Goal: Task Accomplishment & Management: Manage account settings

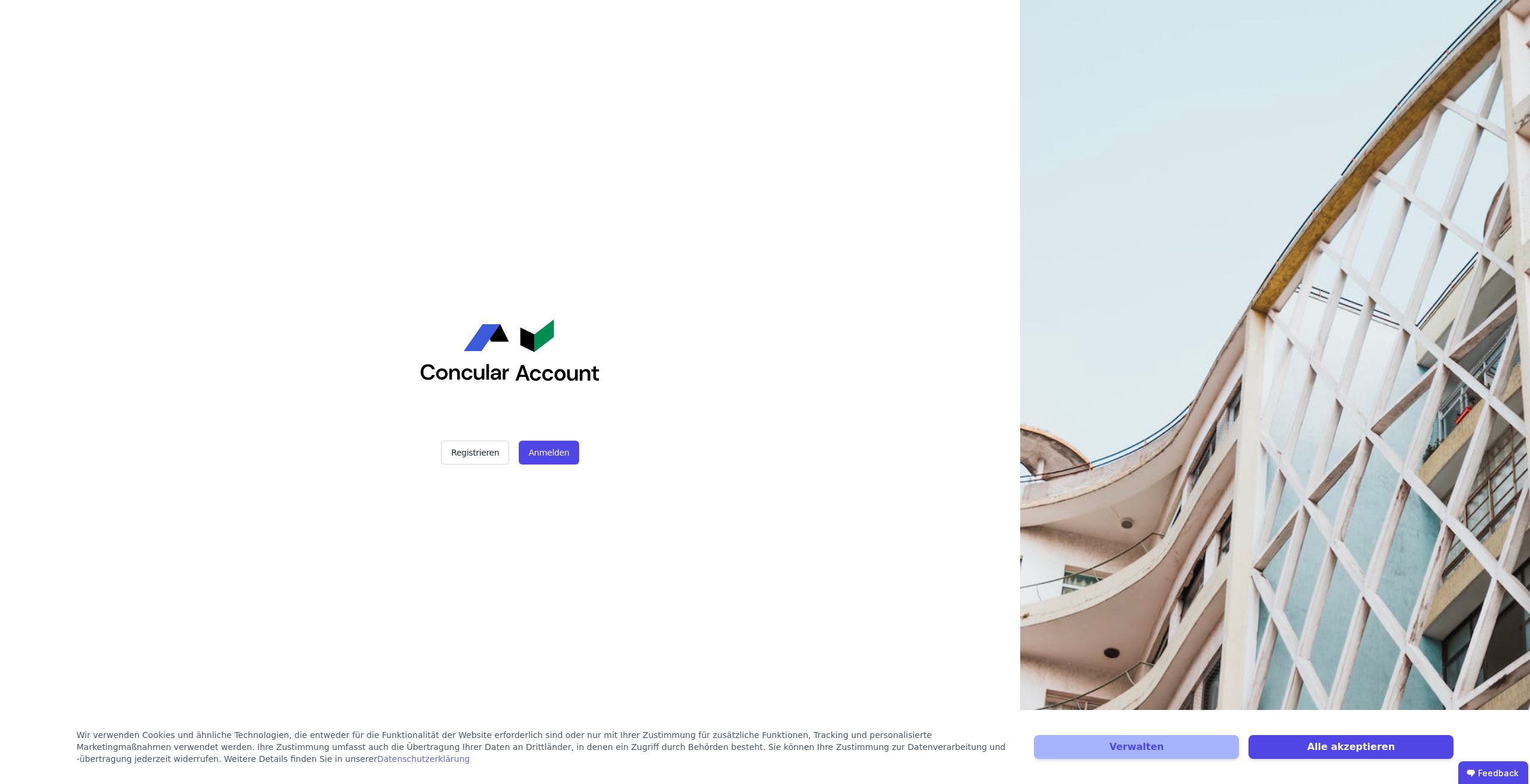
click at [559, 473] on div "Registrieren Anmelden" at bounding box center [510, 392] width 299 height 784
click at [552, 456] on button "Anmelden" at bounding box center [548, 453] width 60 height 24
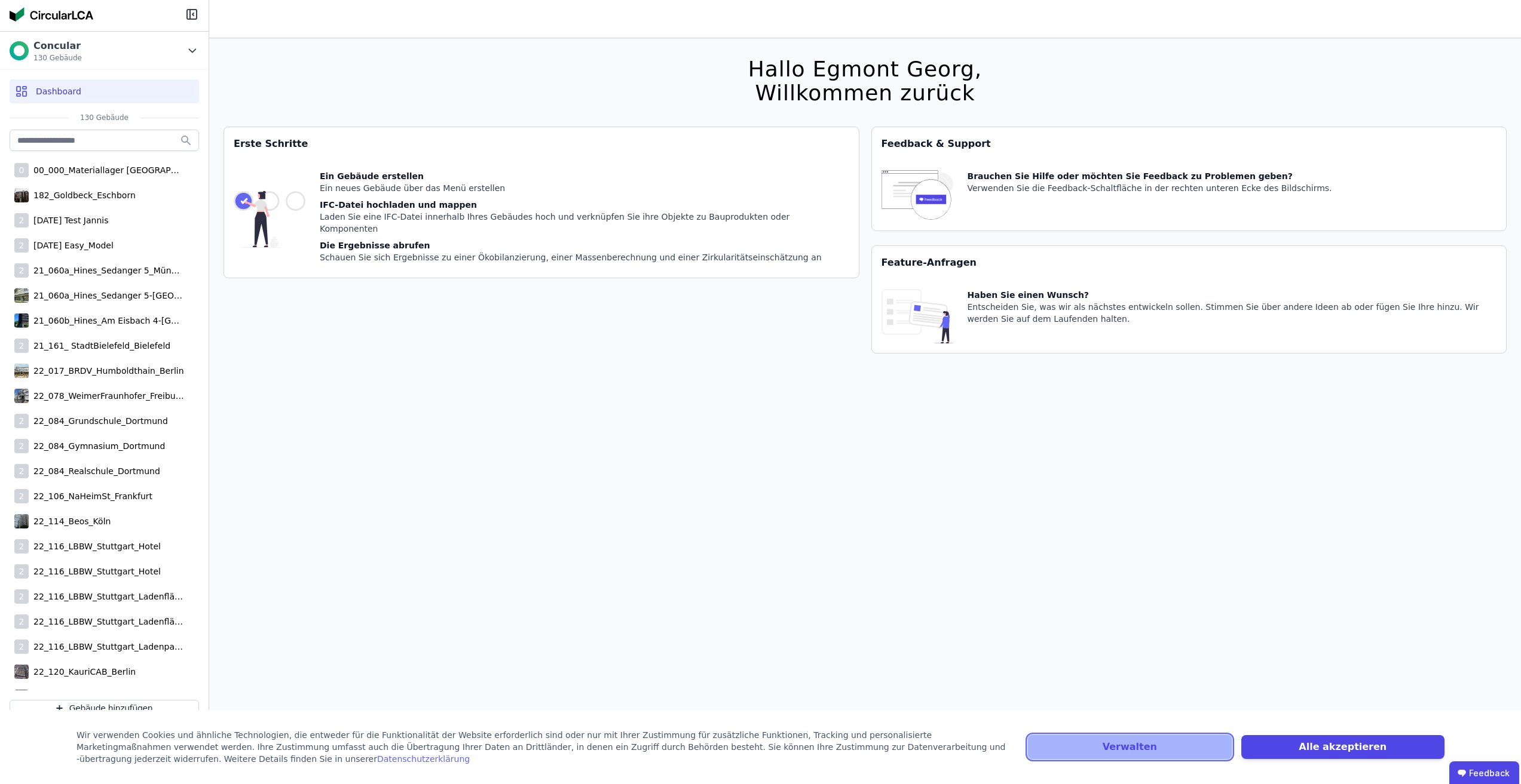
click at [1137, 751] on button "Verwalten" at bounding box center [1128, 747] width 203 height 24
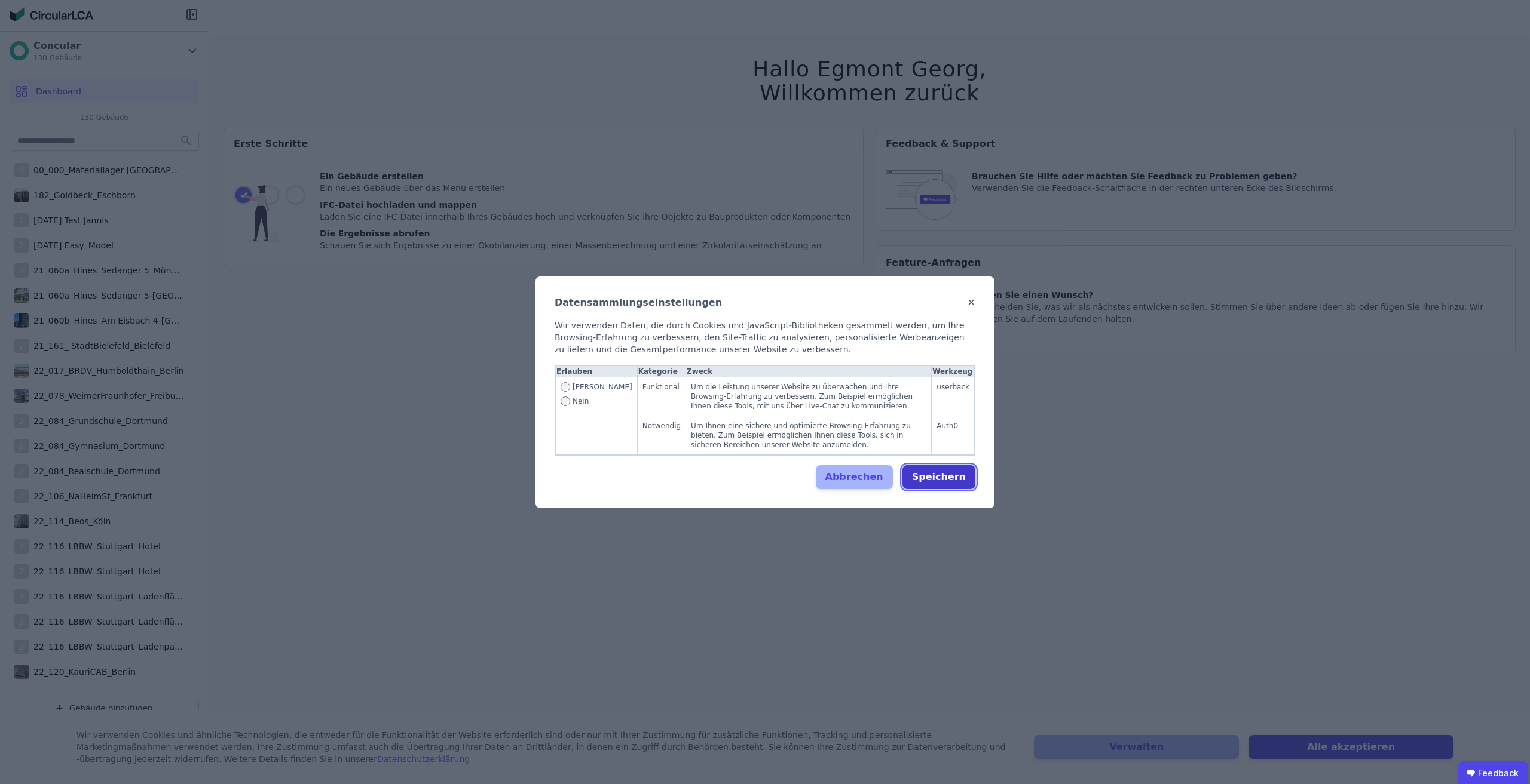
click at [959, 480] on button "Speichern" at bounding box center [938, 477] width 72 height 24
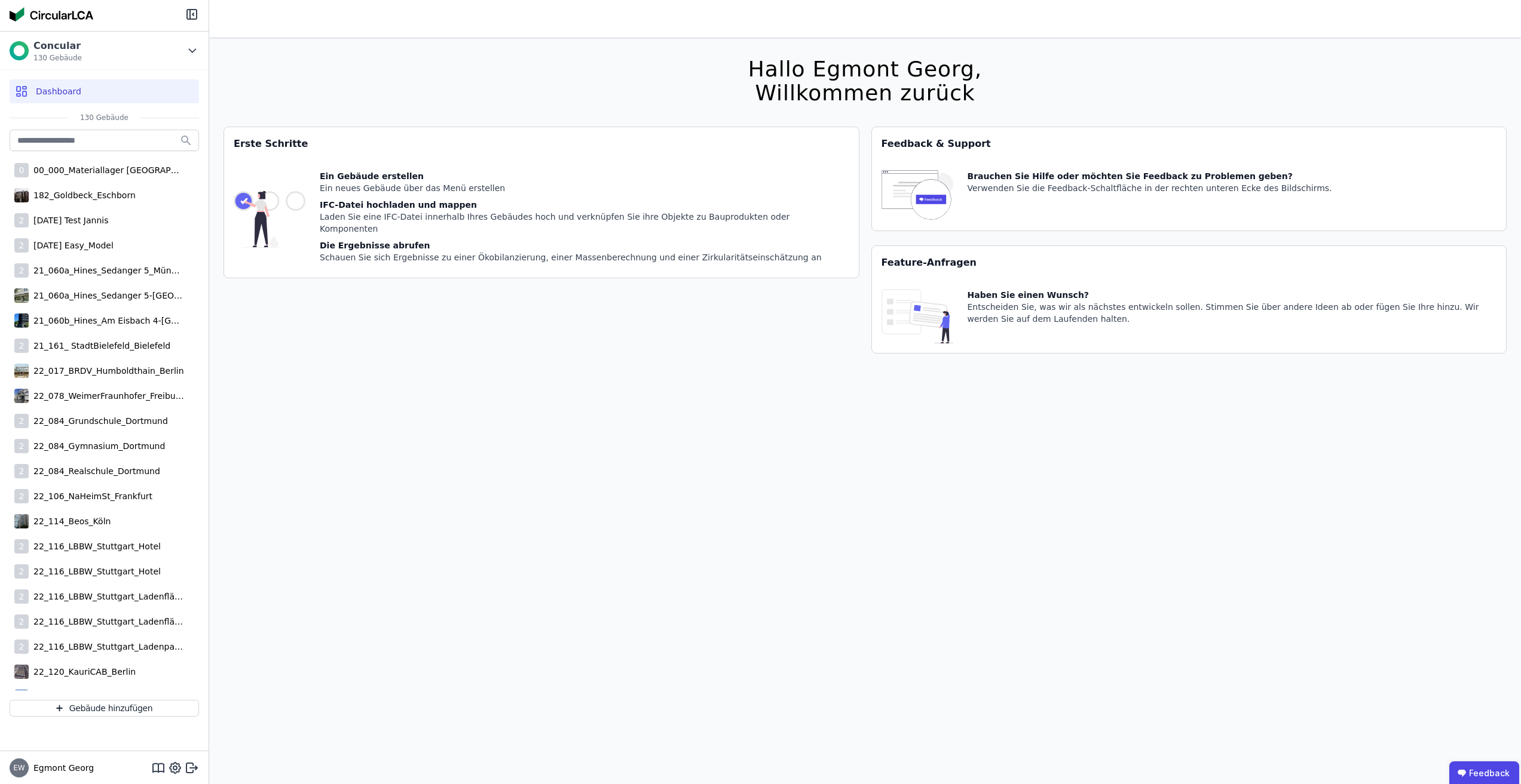
click at [195, 778] on div "EW Egmont Georg" at bounding box center [104, 767] width 208 height 33
click at [190, 770] on icon at bounding box center [192, 768] width 15 height 15
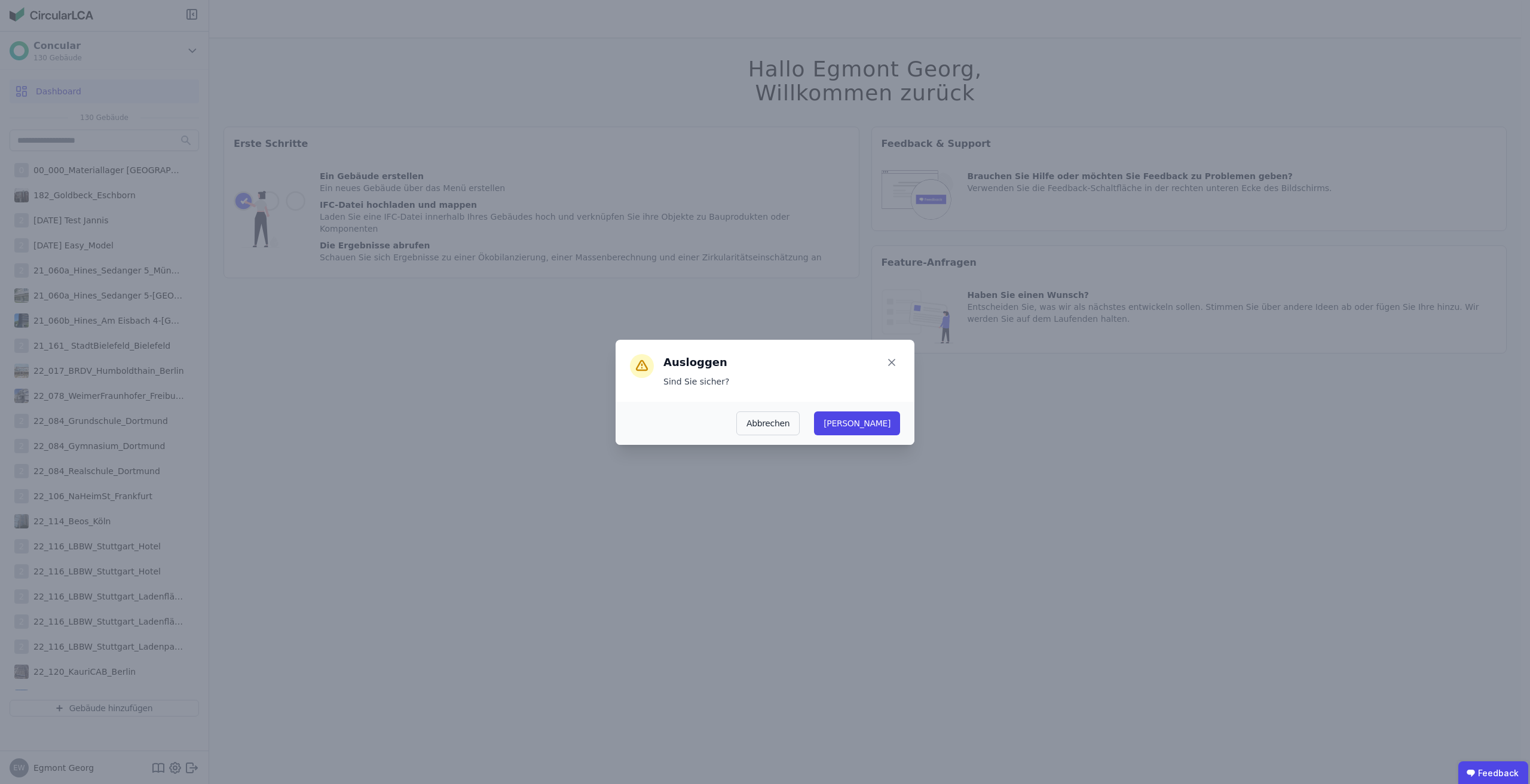
click at [886, 425] on button "[PERSON_NAME]" at bounding box center [857, 424] width 86 height 24
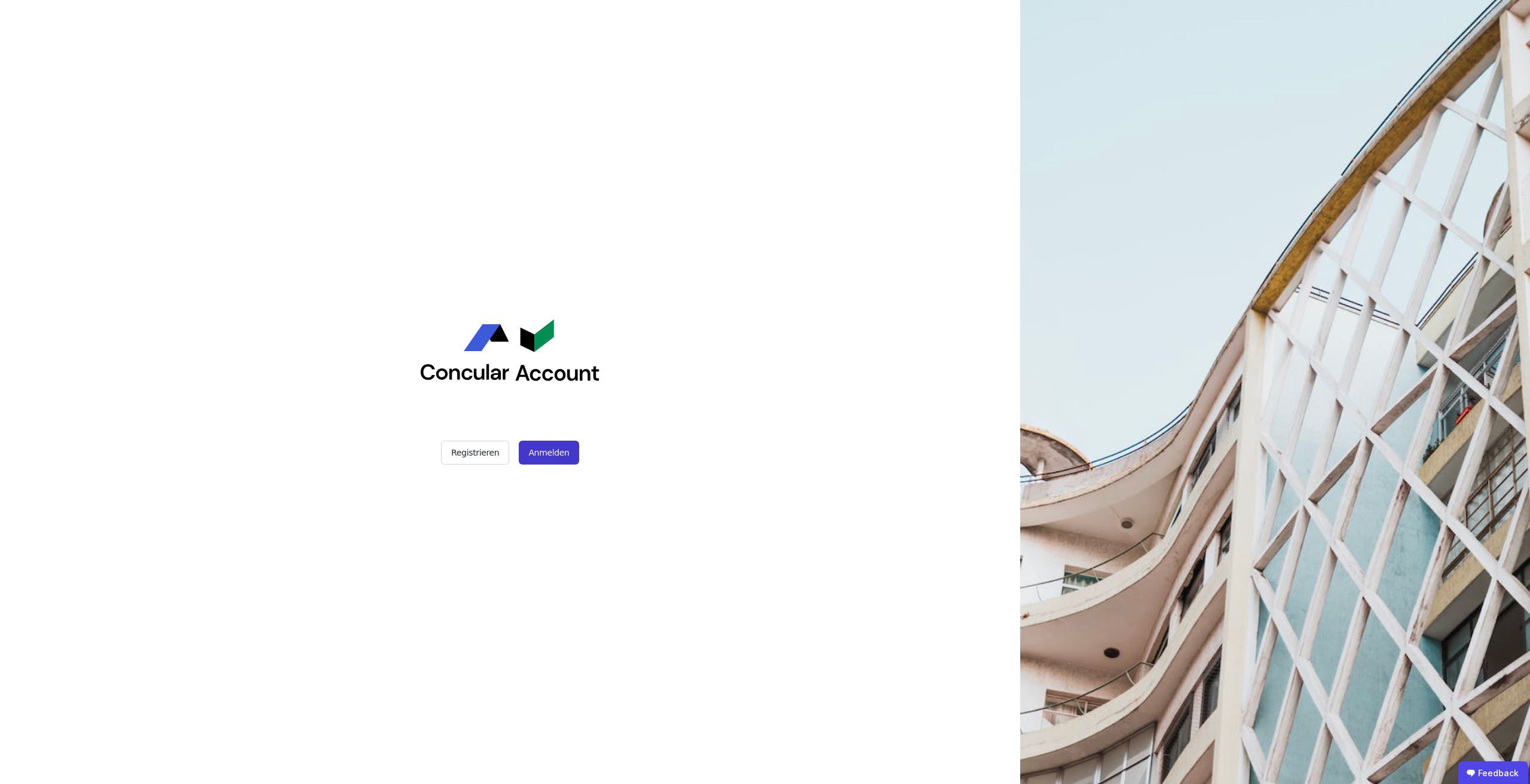
click at [559, 453] on button "Anmelden" at bounding box center [548, 453] width 60 height 24
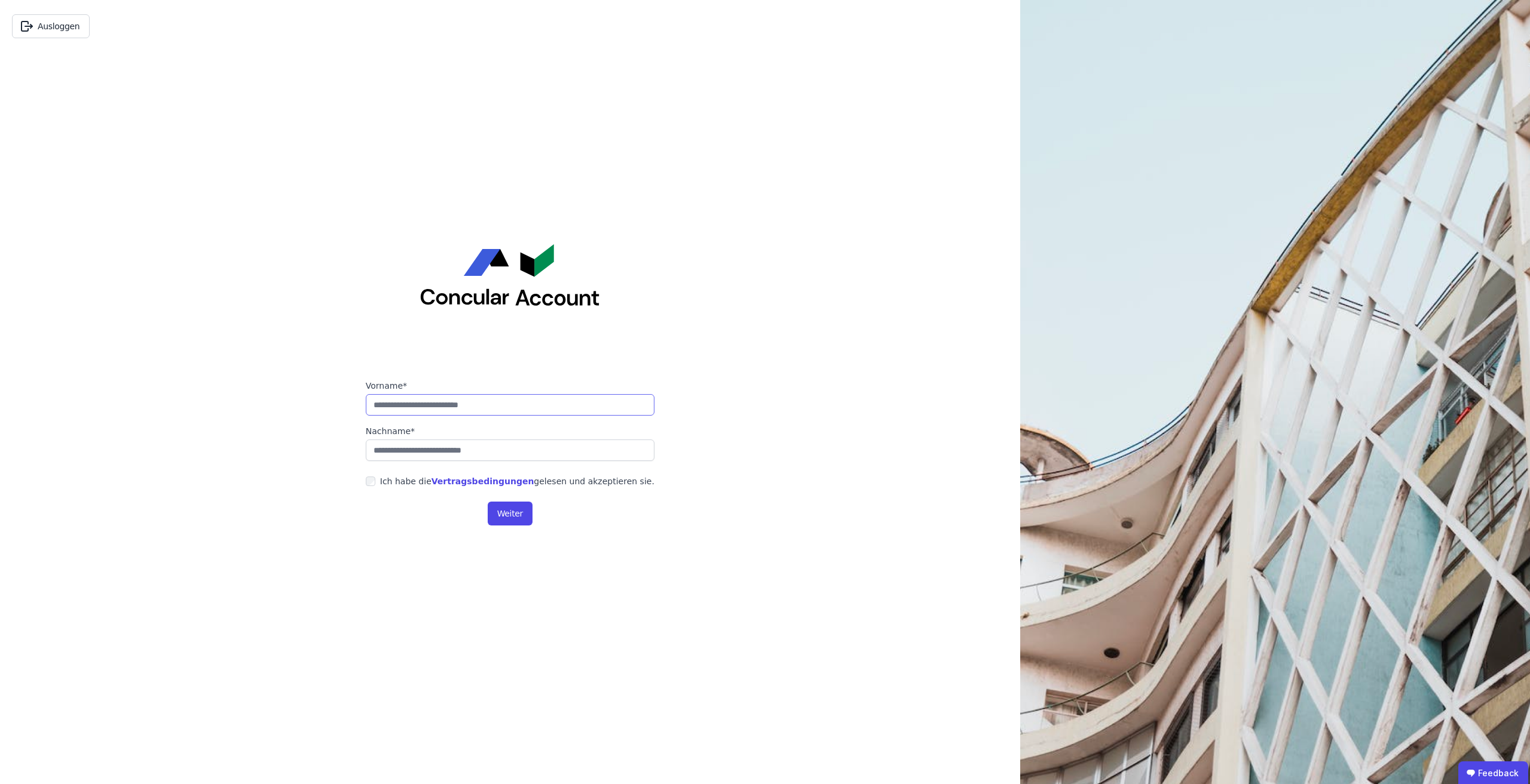
click at [486, 407] on input "string" at bounding box center [510, 404] width 289 height 21
type input "**********"
click at [430, 456] on input "string" at bounding box center [510, 449] width 289 height 21
type input "******"
click at [388, 486] on label "Ich habe die Vertragsbedingungen gelesen und akzeptieren sie." at bounding box center [515, 480] width 279 height 12
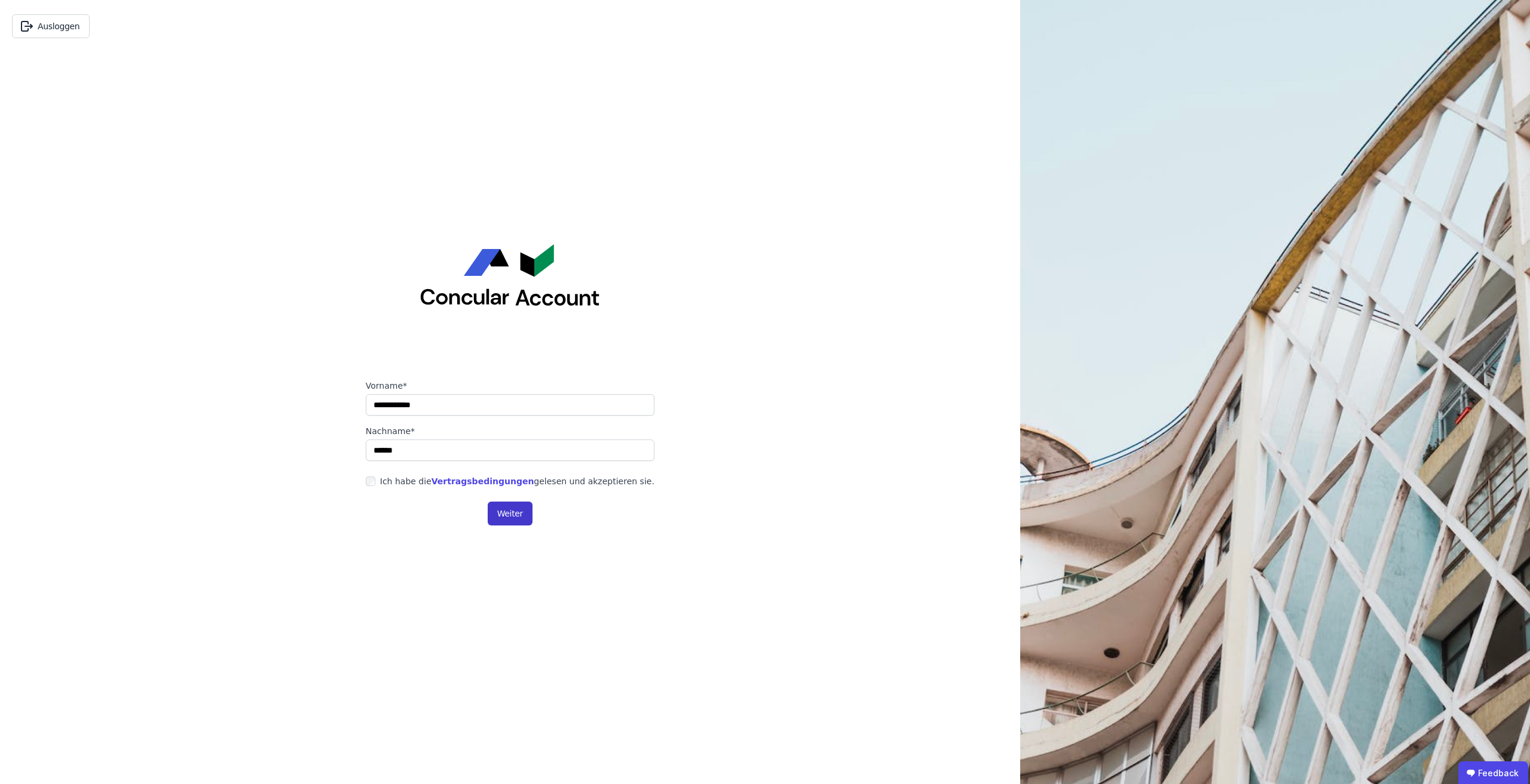
click at [511, 506] on button "Weiter" at bounding box center [510, 513] width 45 height 24
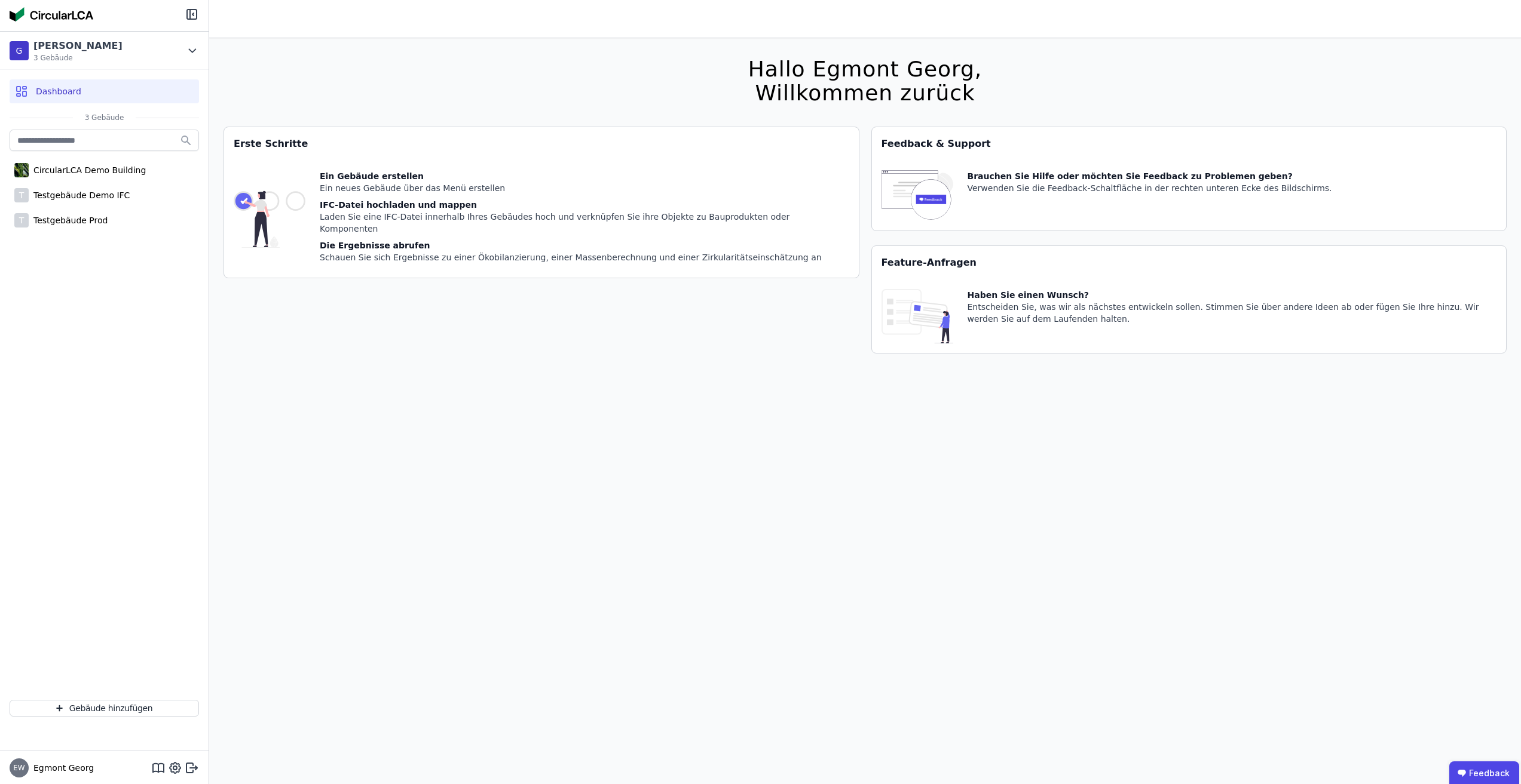
click at [167, 71] on div "Dashboard" at bounding box center [104, 91] width 208 height 43
click at [191, 64] on div "G Georg Test 3 Gebäude" at bounding box center [104, 51] width 208 height 39
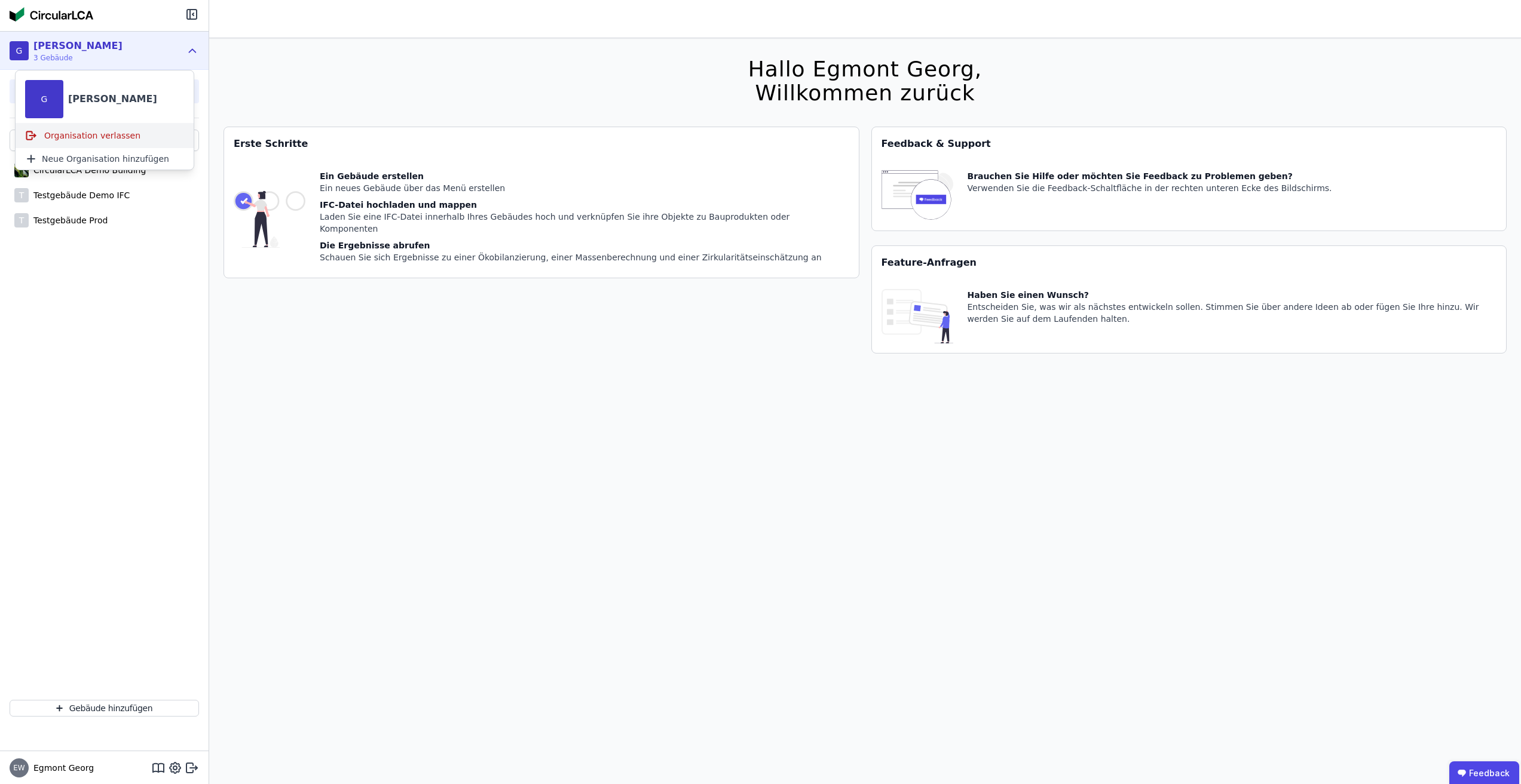
click at [83, 137] on div "Organisation verlassen" at bounding box center [105, 136] width 178 height 24
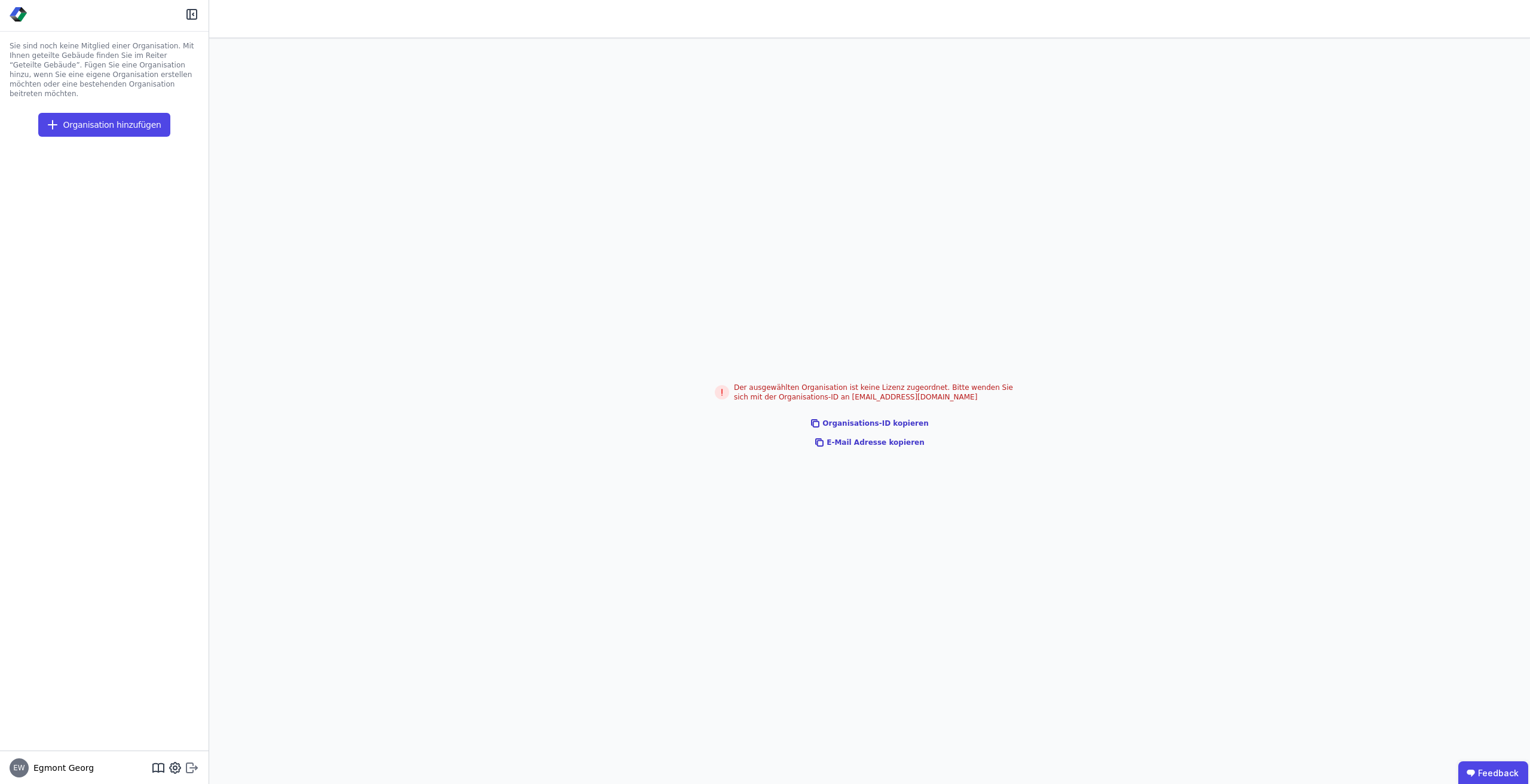
click at [187, 765] on icon at bounding box center [189, 767] width 6 height 9
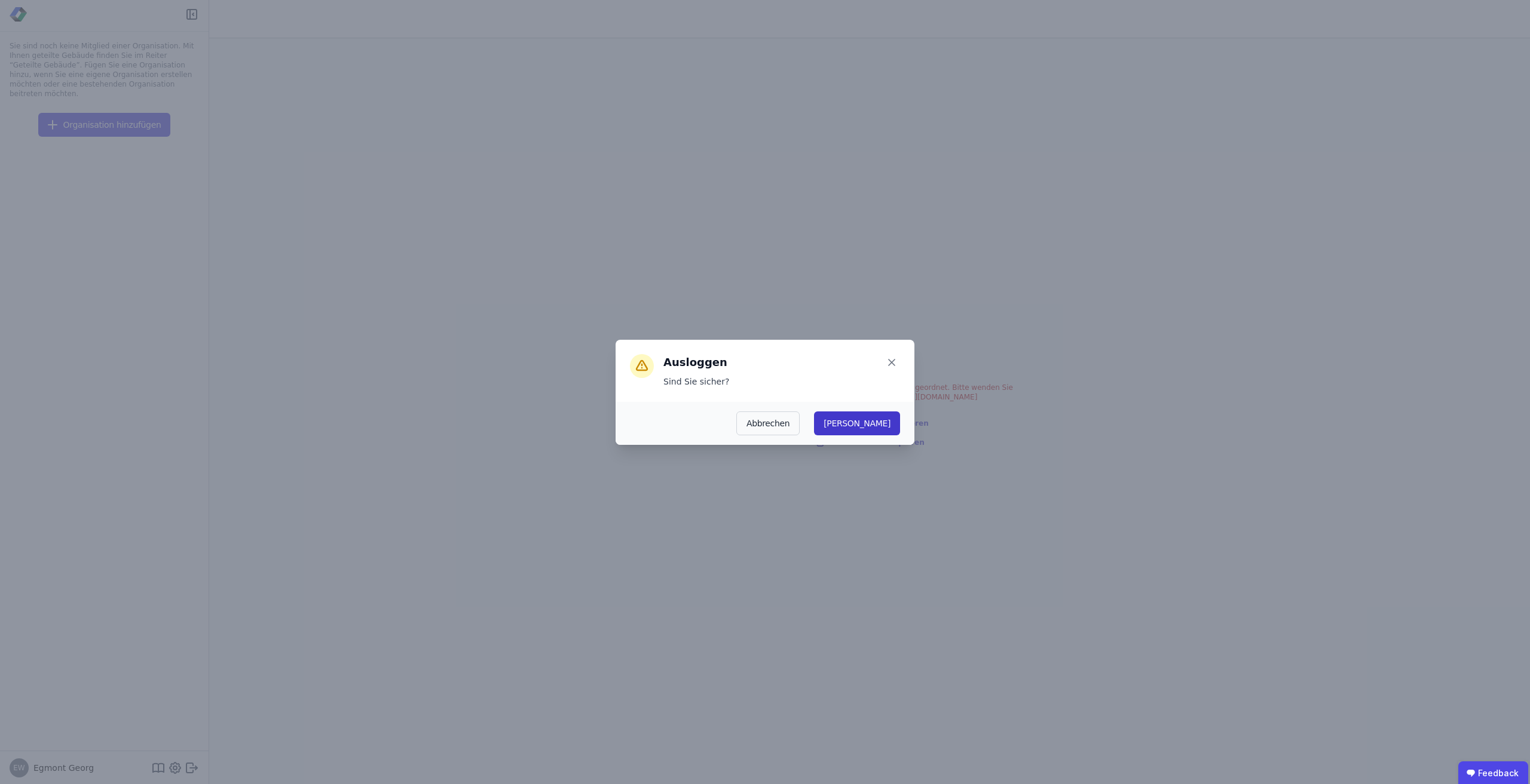
click at [887, 414] on button "Ja" at bounding box center [857, 424] width 86 height 24
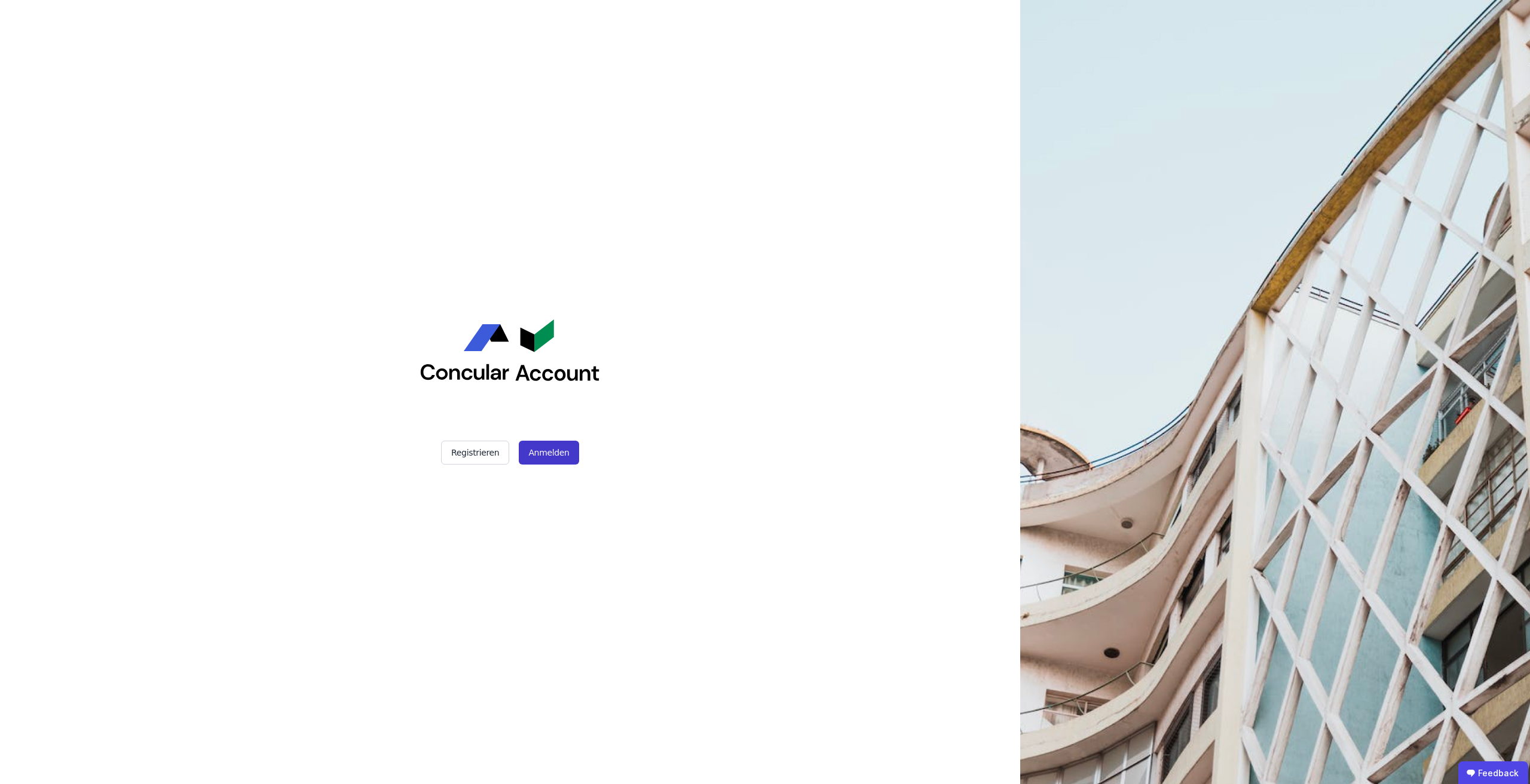
click at [524, 462] on button "Anmelden" at bounding box center [548, 453] width 60 height 24
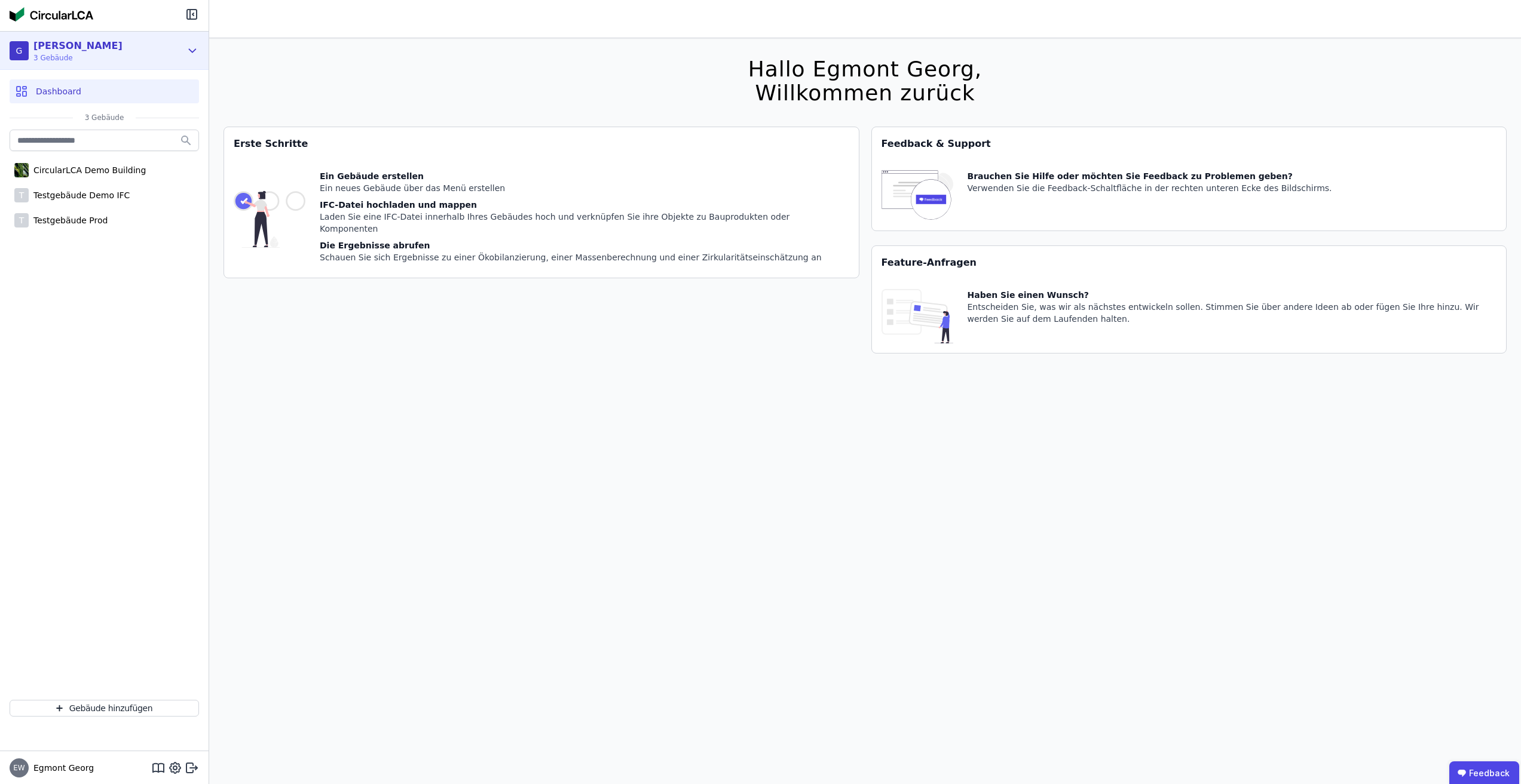
click at [180, 53] on div "G Georg Test 3 Gebäude" at bounding box center [94, 50] width 172 height 24
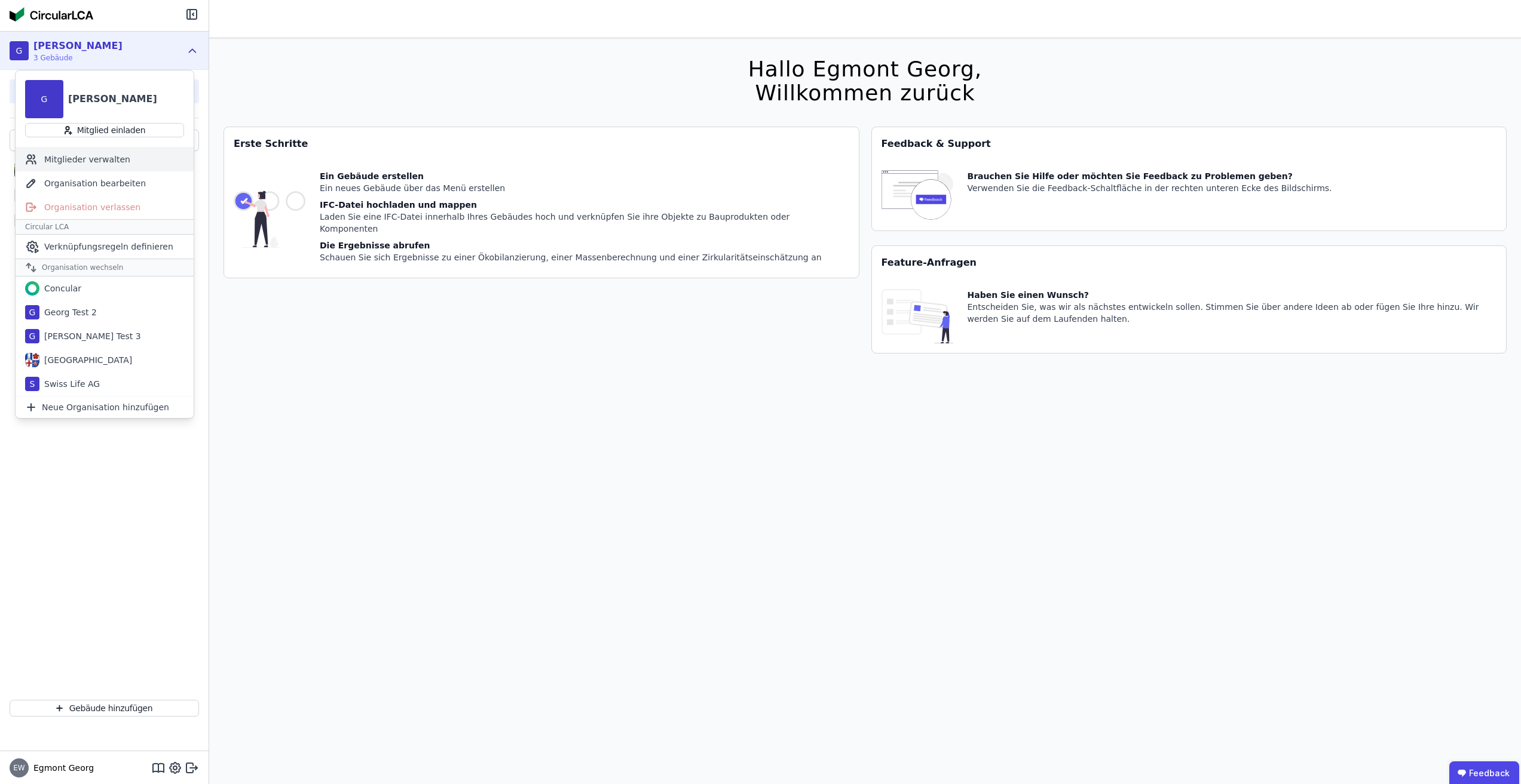
click at [120, 159] on div "Mitglieder verwalten" at bounding box center [105, 160] width 178 height 24
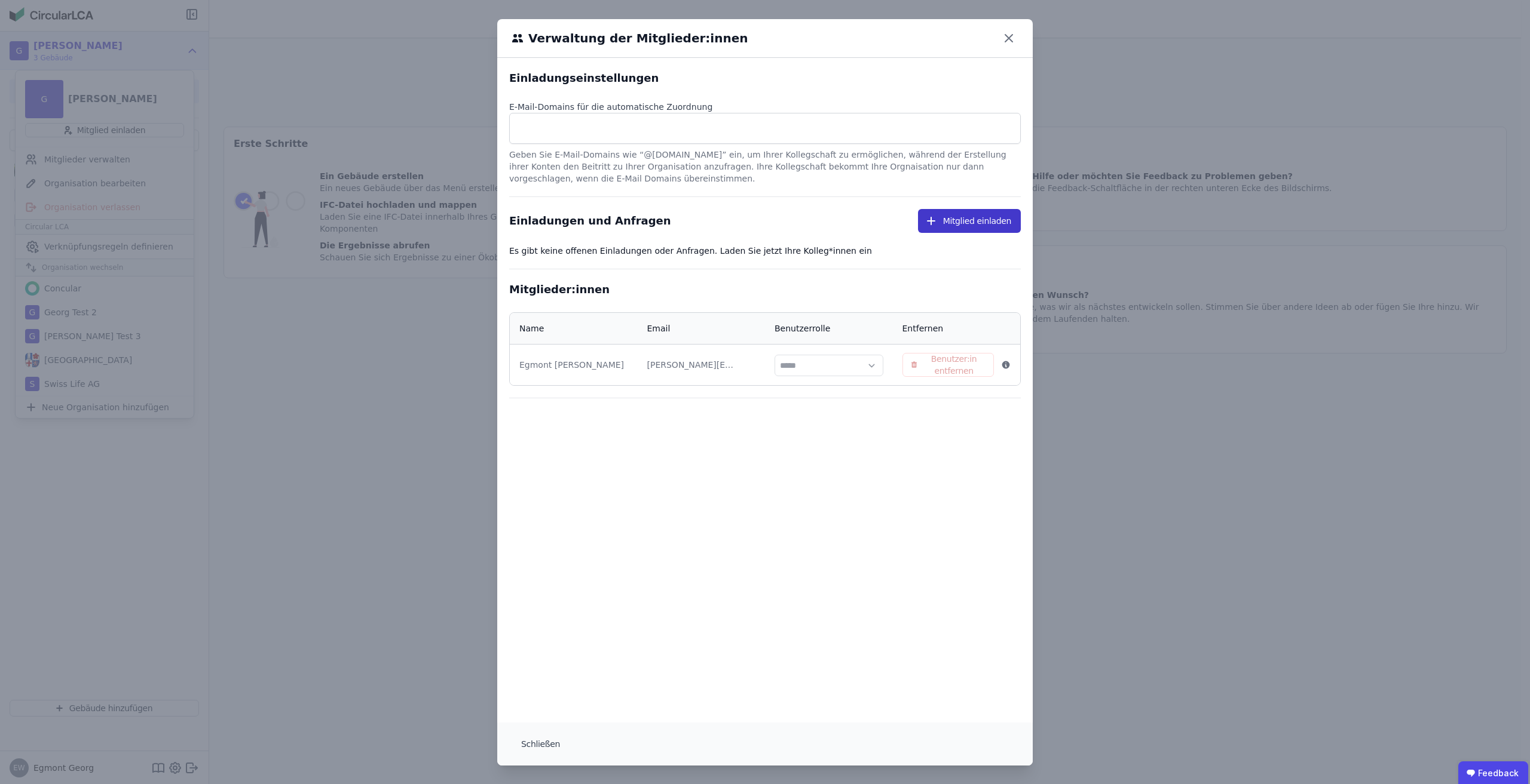
click at [979, 215] on button "Mitglied einladen" at bounding box center [970, 221] width 103 height 24
select select "*"
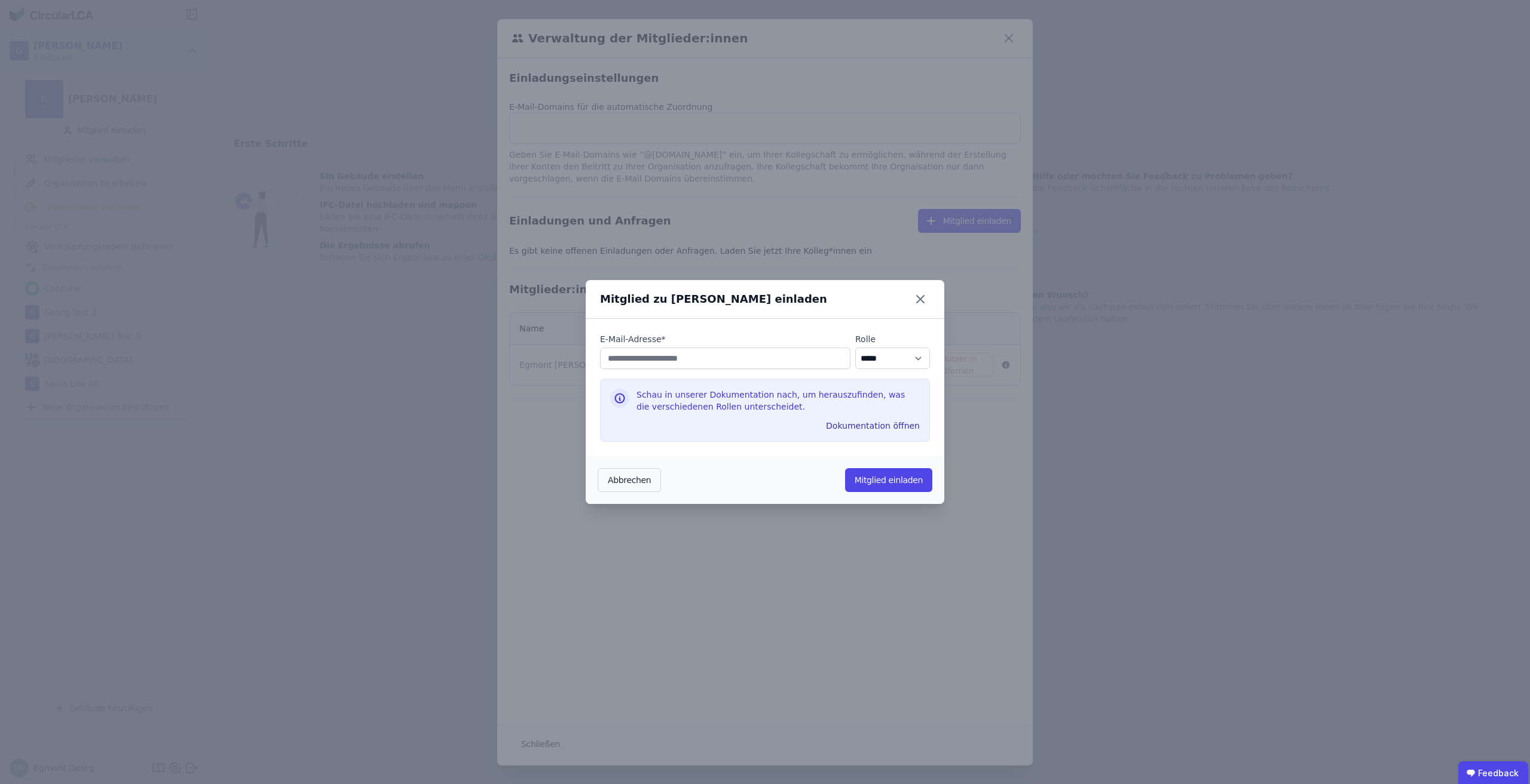
click at [684, 365] on input "email" at bounding box center [725, 358] width 250 height 21
type input "**********"
click at [886, 484] on button "Mitglied einladen" at bounding box center [888, 480] width 87 height 24
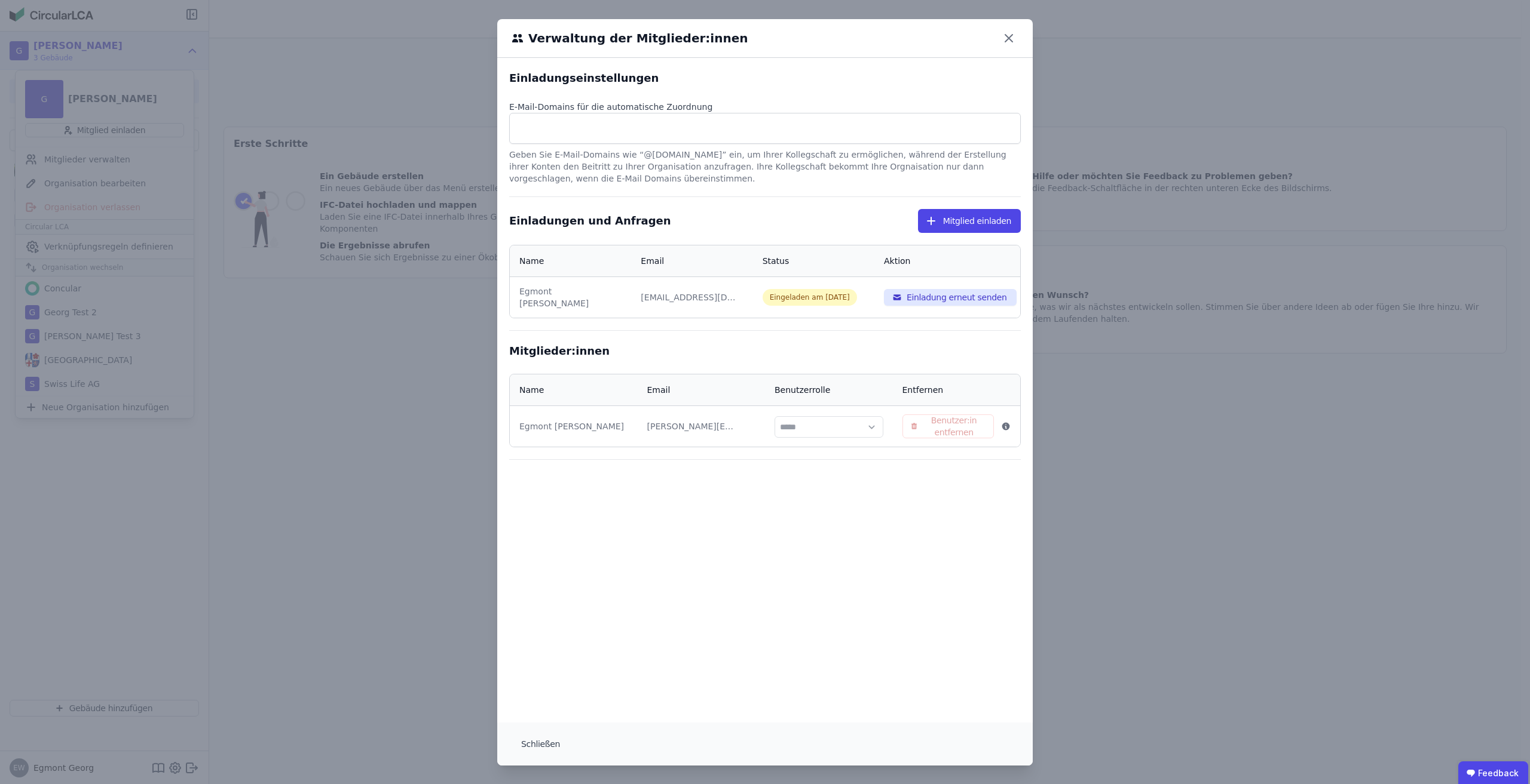
click at [366, 586] on div "Verwaltung der Mitglieder:innen Einladungseinstellungen E-Mail-Domains für die …" at bounding box center [765, 392] width 1530 height 785
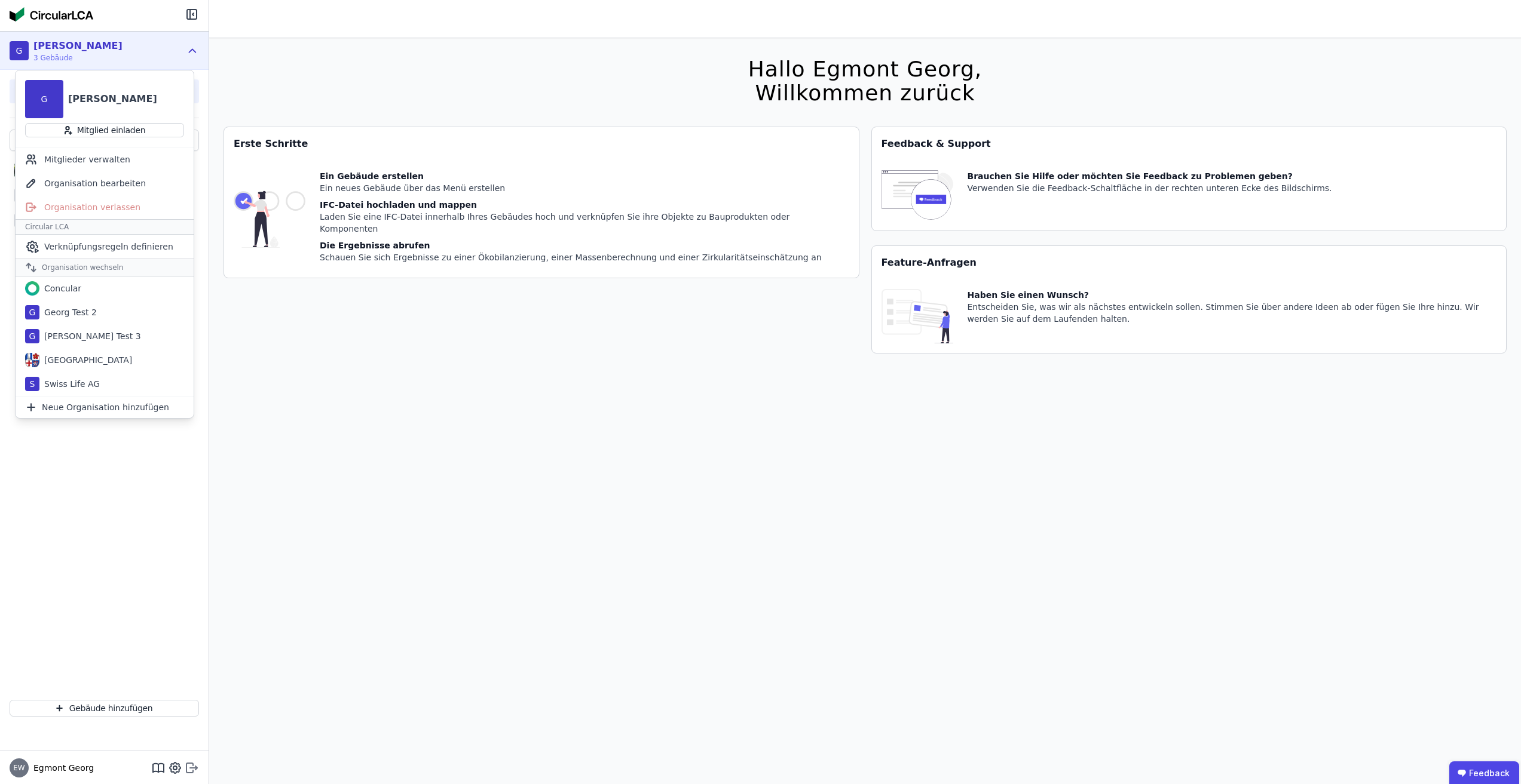
click at [193, 774] on icon at bounding box center [192, 768] width 15 height 15
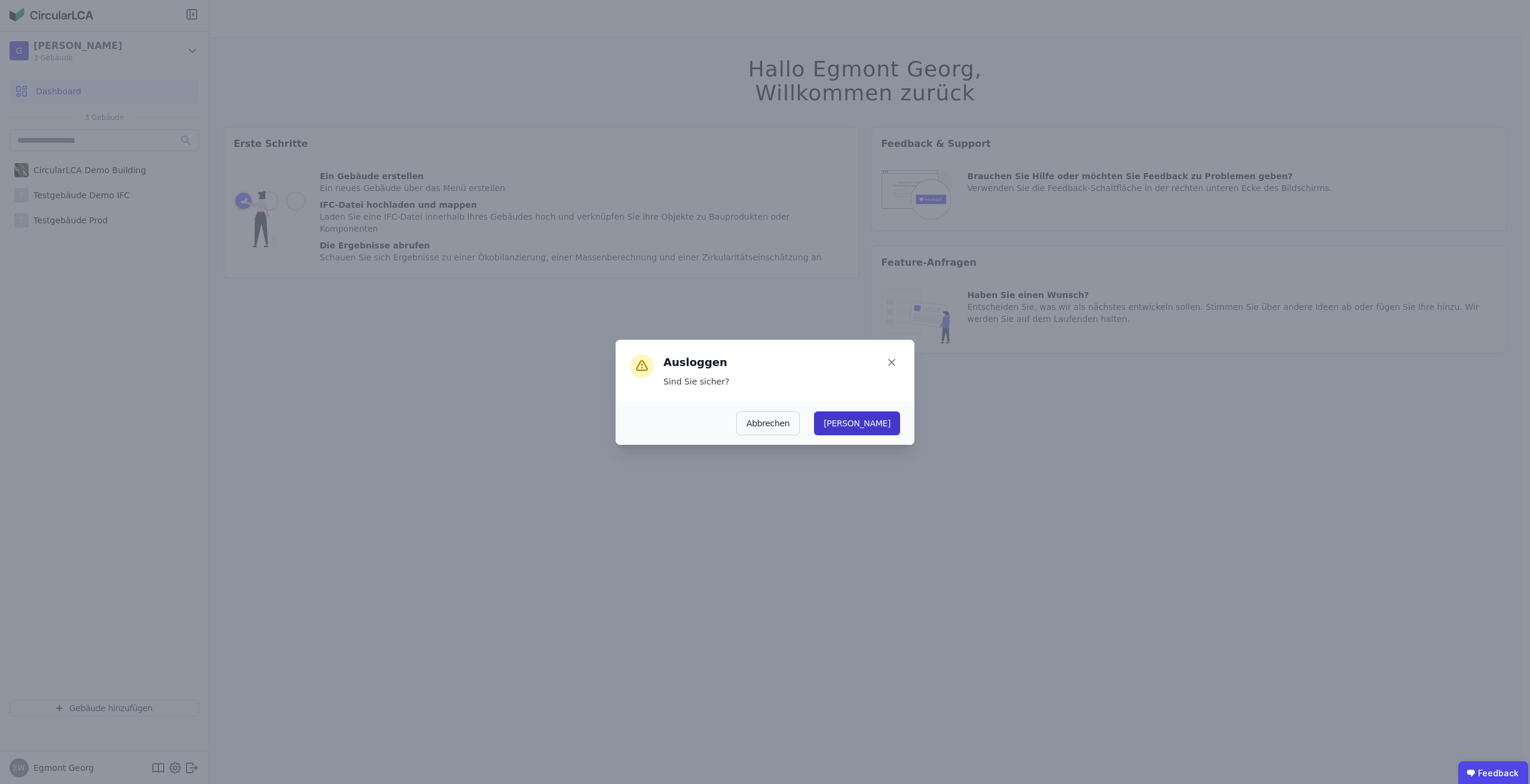
click at [893, 419] on button "Ja" at bounding box center [857, 424] width 86 height 24
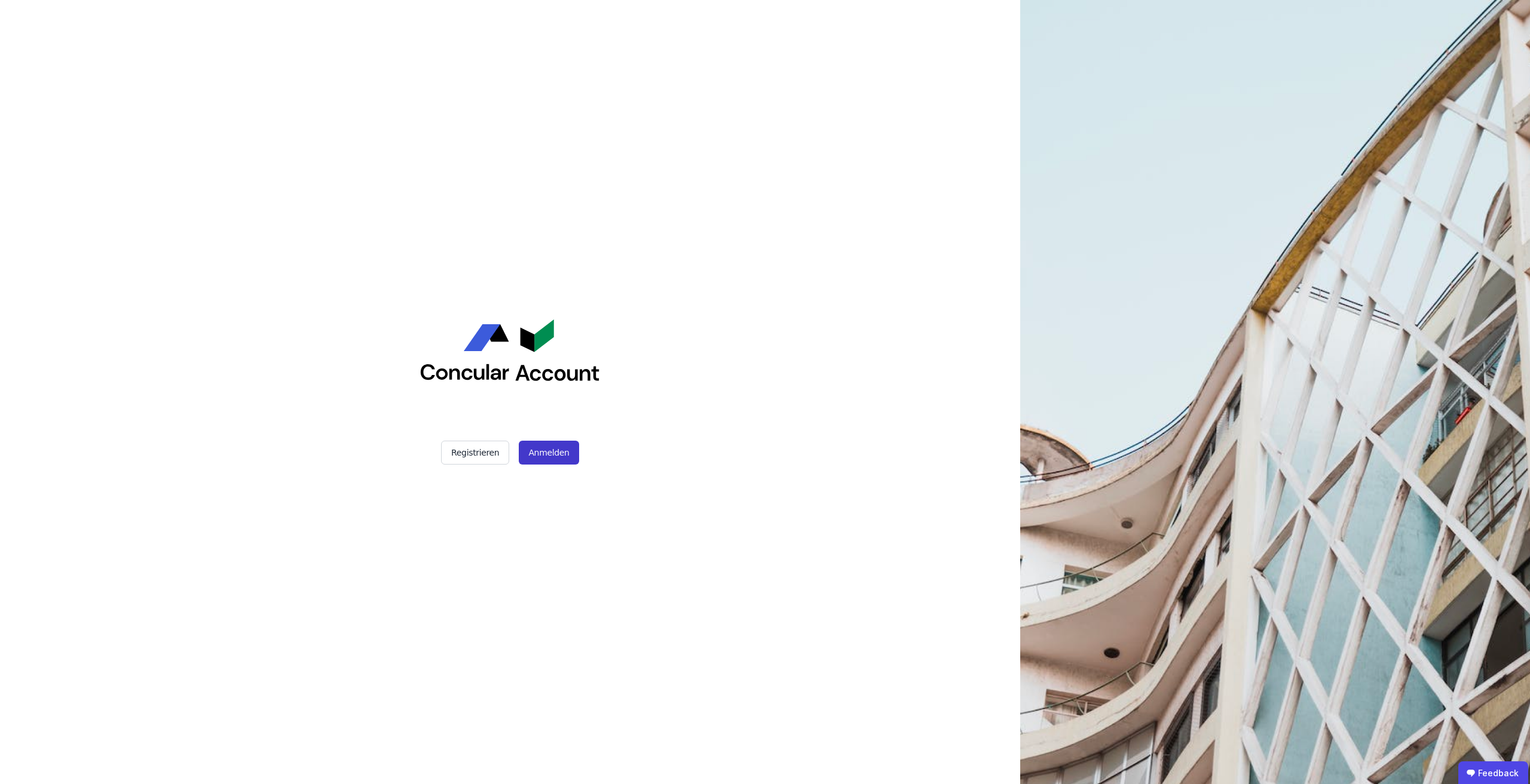
click at [548, 453] on button "Anmelden" at bounding box center [548, 453] width 60 height 24
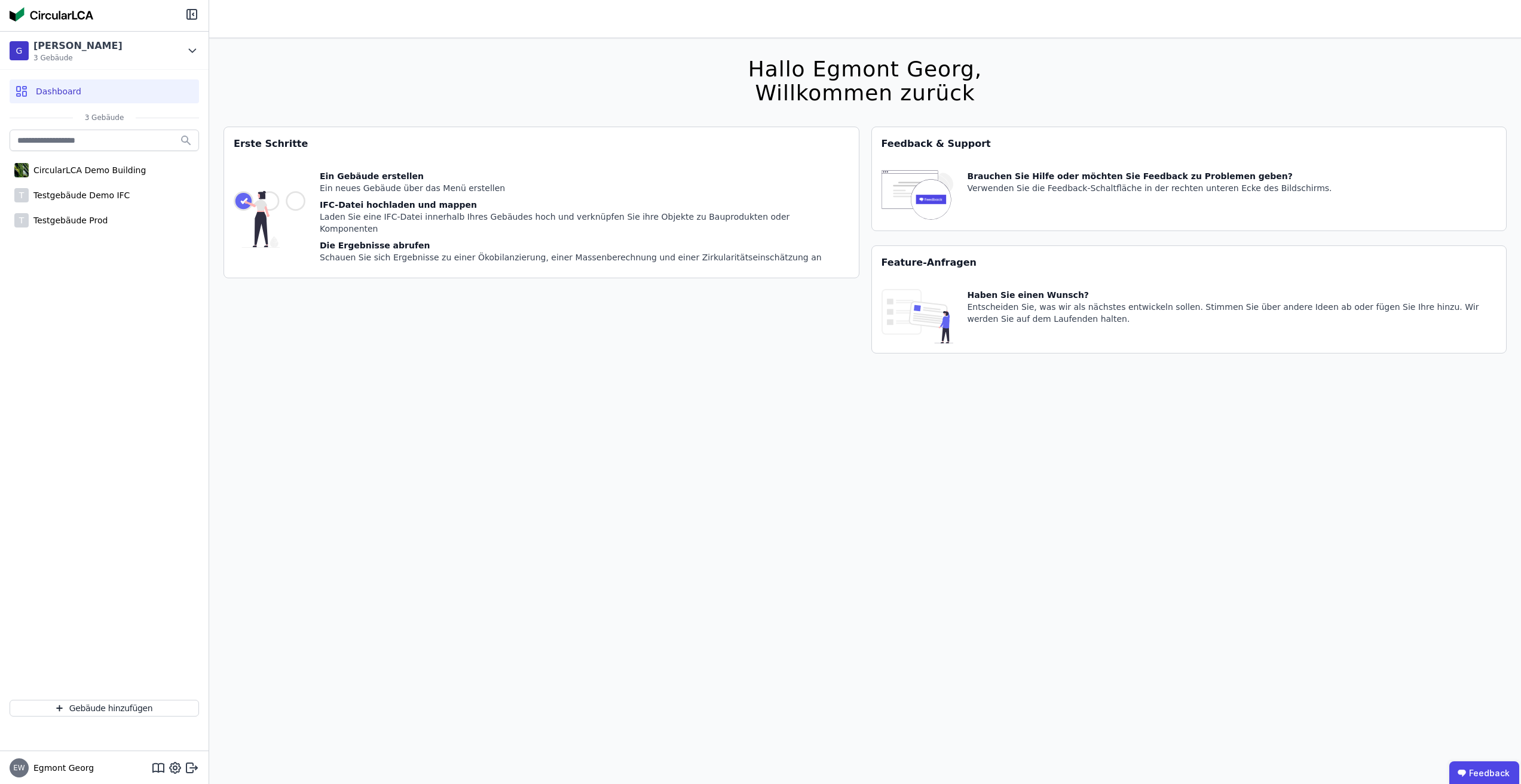
click at [601, 376] on div "Hallo Egmont Georg, Willkommen zurück Sie verwenden derzeit eine Beta-Version. …" at bounding box center [865, 430] width 1282 height 784
click at [169, 49] on div "G Georg Test 3 Gebäude" at bounding box center [94, 50] width 172 height 24
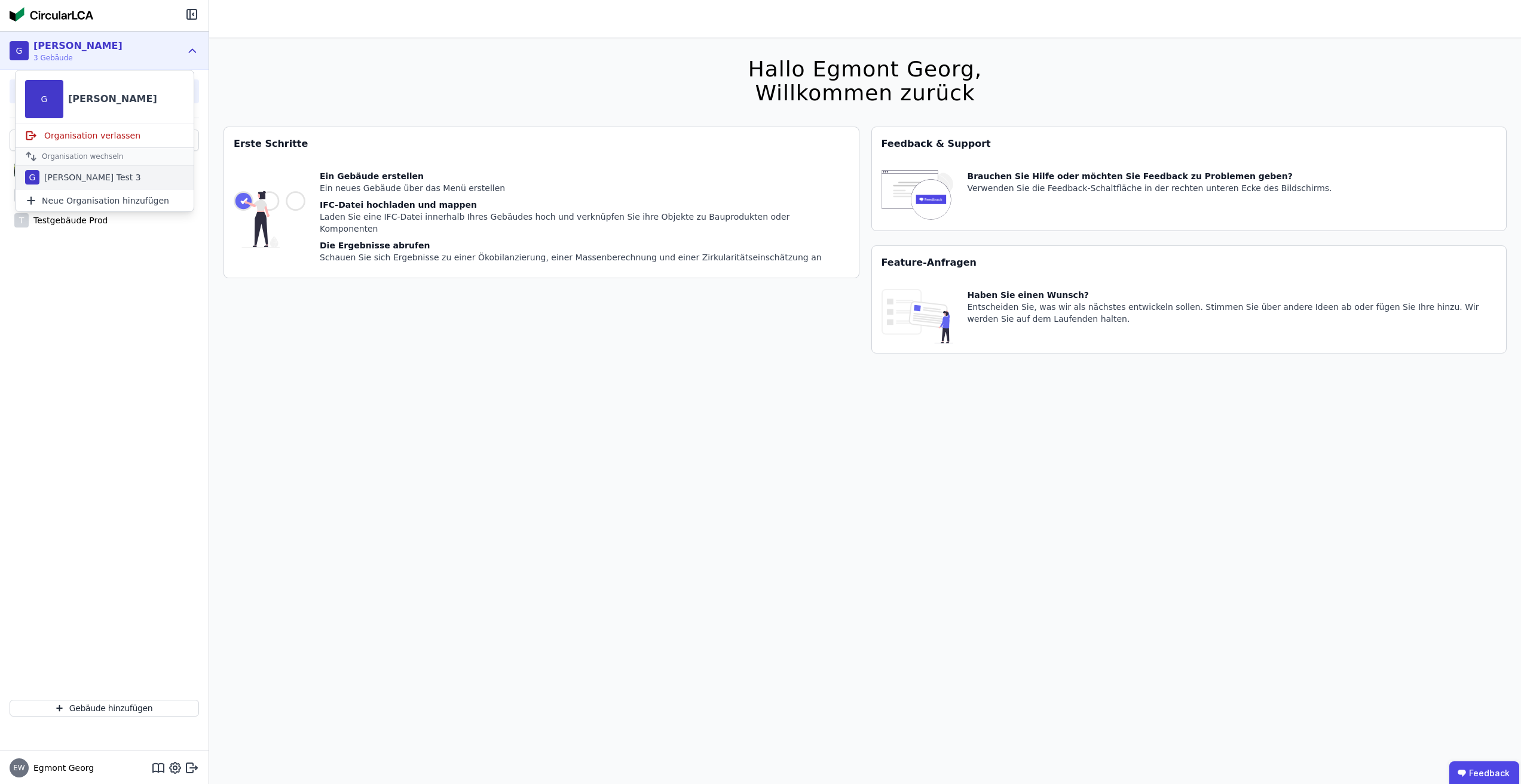
click at [114, 176] on div "G Georg Test 3" at bounding box center [105, 177] width 178 height 24
